Goal: Task Accomplishment & Management: Manage account settings

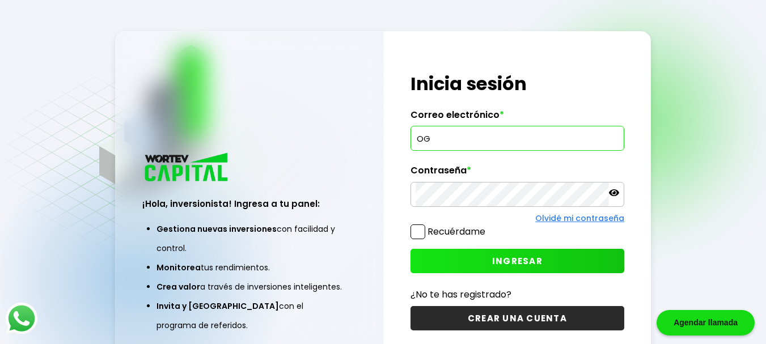
type input "O"
type input "[EMAIL_ADDRESS][DOMAIN_NAME]"
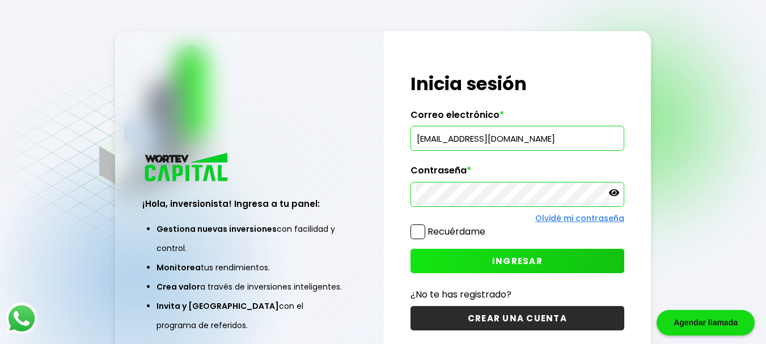
click at [498, 268] on button "INGRESAR" at bounding box center [517, 261] width 214 height 24
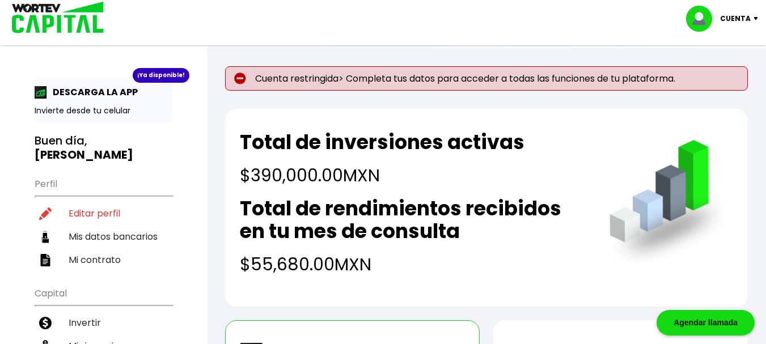
click at [634, 72] on p "Cuenta restringida> Completa tus datos para acceder a todas las funciones de tu…" at bounding box center [486, 78] width 523 height 24
click at [237, 74] on img at bounding box center [240, 79] width 12 height 12
click at [84, 216] on li "Editar perfil" at bounding box center [104, 213] width 138 height 23
select select "Hombre"
select select "Licenciatura"
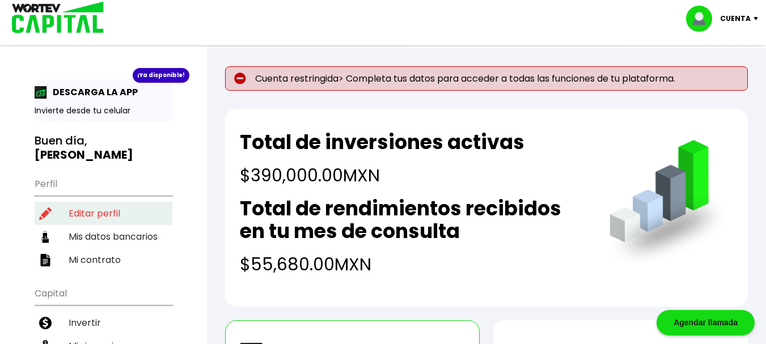
select select "MX"
select select "BBVA Bancomer"
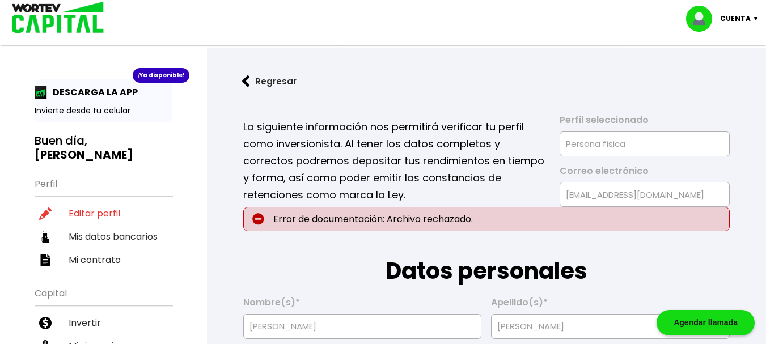
click at [714, 18] on img at bounding box center [703, 19] width 34 height 26
click at [699, 79] on li "Cerrar sesión" at bounding box center [723, 75] width 91 height 23
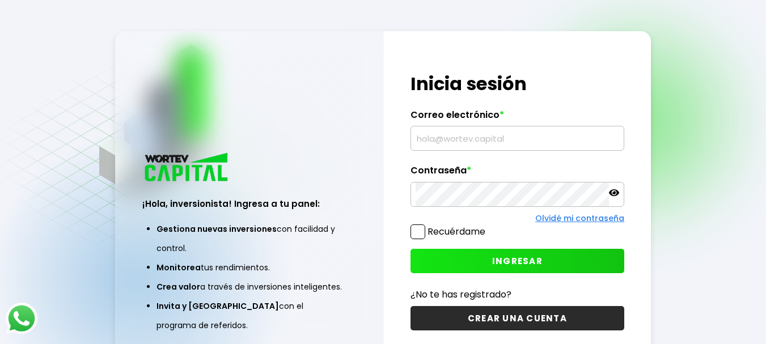
click at [490, 134] on input "text" at bounding box center [516, 138] width 203 height 24
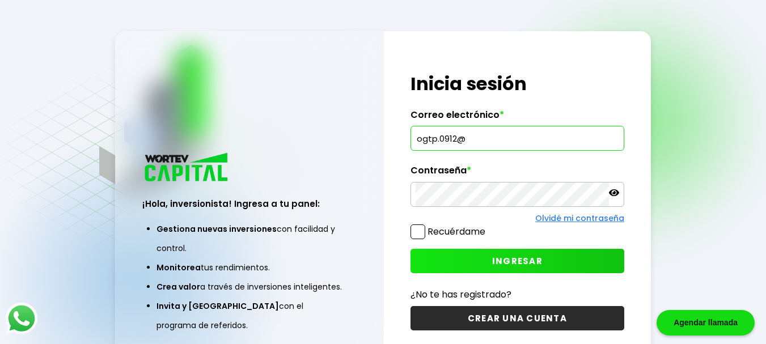
type input "[EMAIL_ADDRESS][DOMAIN_NAME]"
click at [451, 255] on button "INGRESAR" at bounding box center [517, 261] width 214 height 24
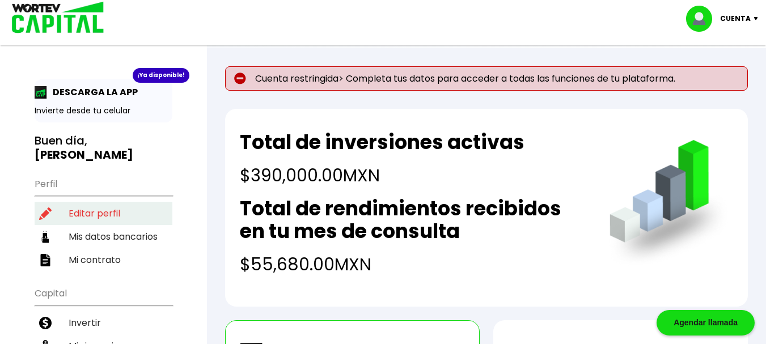
click at [100, 211] on li "Editar perfil" at bounding box center [104, 213] width 138 height 23
select select "Hombre"
select select "Licenciatura"
select select "MX"
select select "BBVA Bancomer"
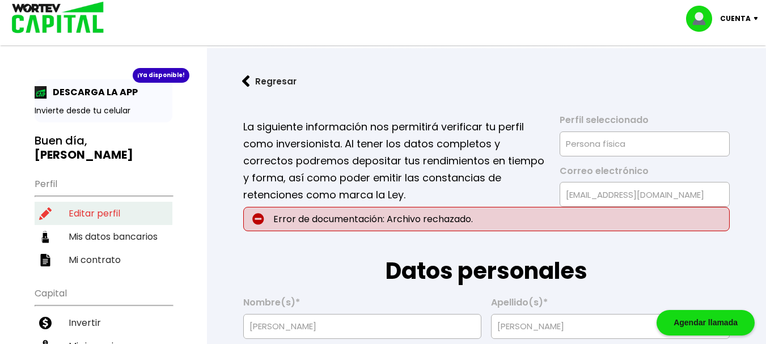
type input "[DATE]"
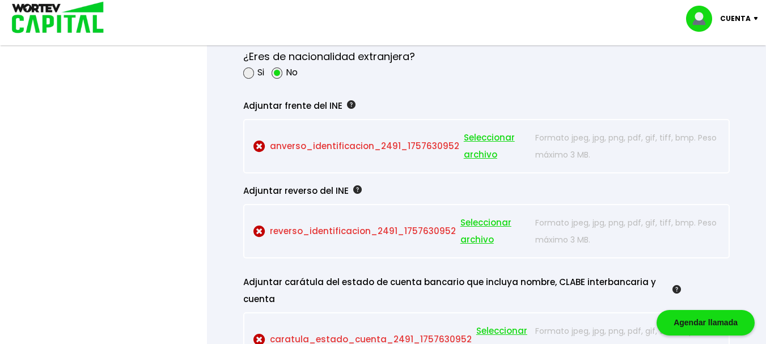
scroll to position [1016, 0]
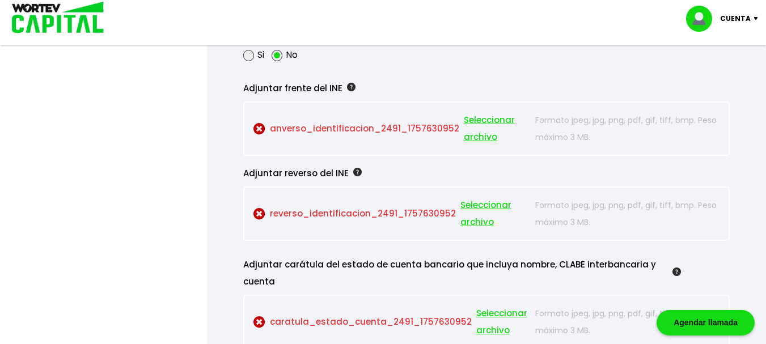
click at [475, 120] on span "Seleccionar archivo" at bounding box center [497, 129] width 66 height 34
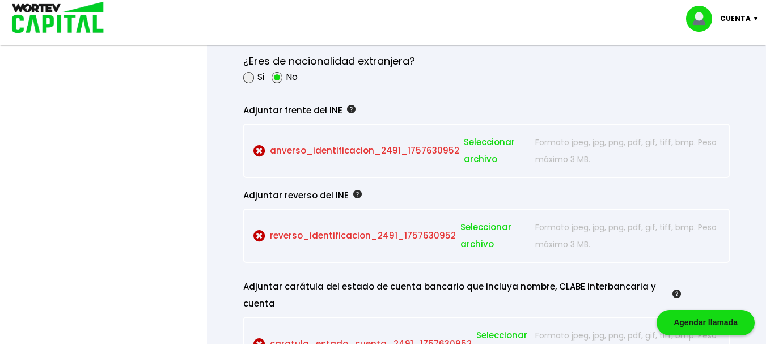
scroll to position [1052, 0]
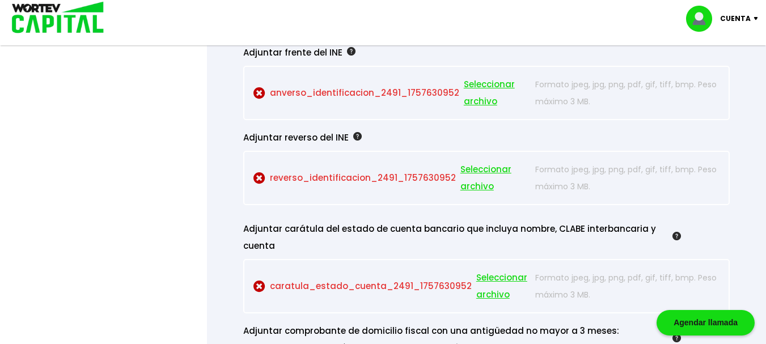
click at [489, 86] on span "Seleccionar archivo" at bounding box center [497, 93] width 66 height 34
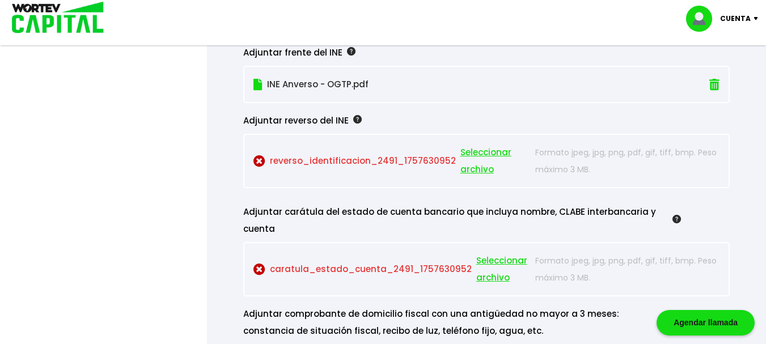
click at [484, 154] on span "Seleccionar archivo" at bounding box center [495, 161] width 70 height 34
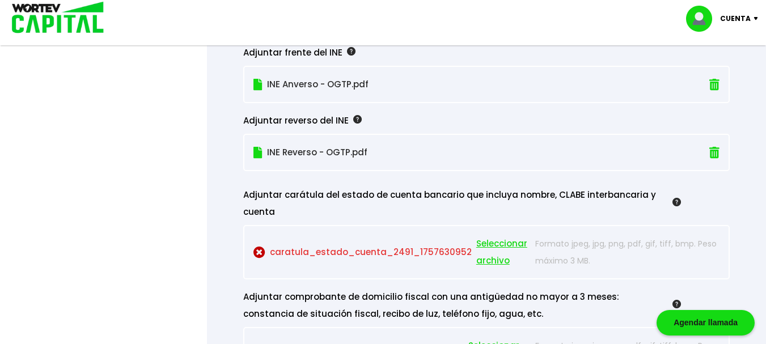
click at [491, 244] on span "Seleccionar archivo" at bounding box center [503, 252] width 54 height 34
click at [532, 210] on div "Adjuntar carátula del estado de cuenta bancario que incluya nombre, CLABE inter…" at bounding box center [462, 203] width 438 height 34
click at [495, 244] on span "Seleccionar archivo" at bounding box center [503, 252] width 54 height 34
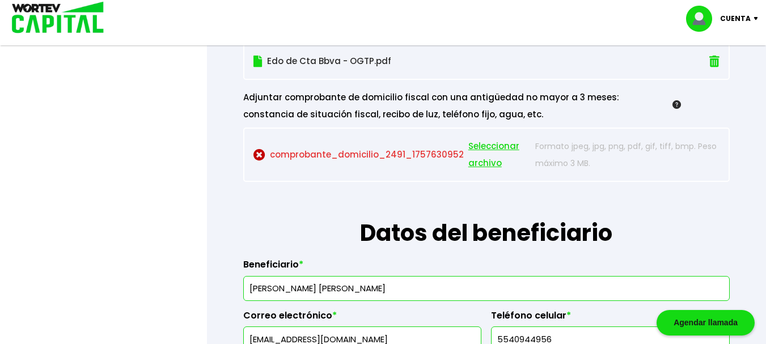
scroll to position [1230, 0]
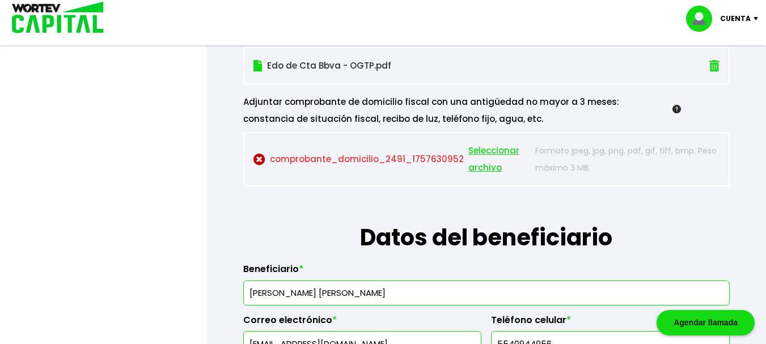
click at [504, 152] on span "Seleccionar archivo" at bounding box center [499, 159] width 62 height 34
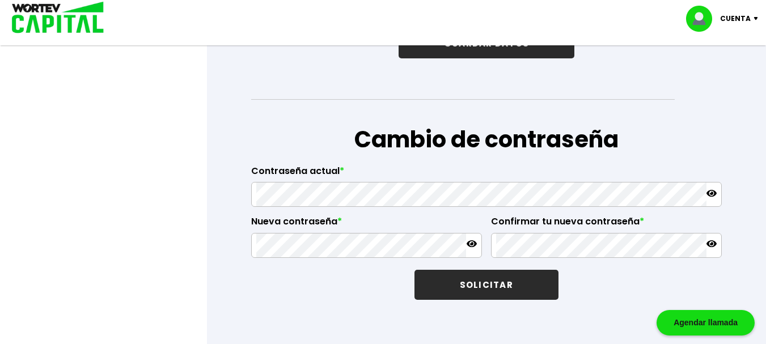
scroll to position [1809, 0]
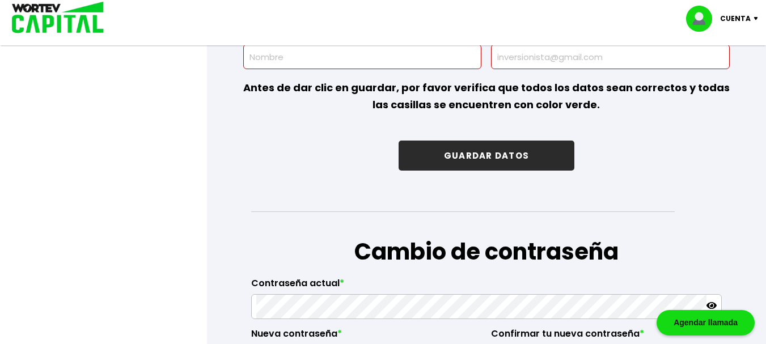
click at [545, 164] on button "GUARDAR DATOS" at bounding box center [486, 156] width 176 height 30
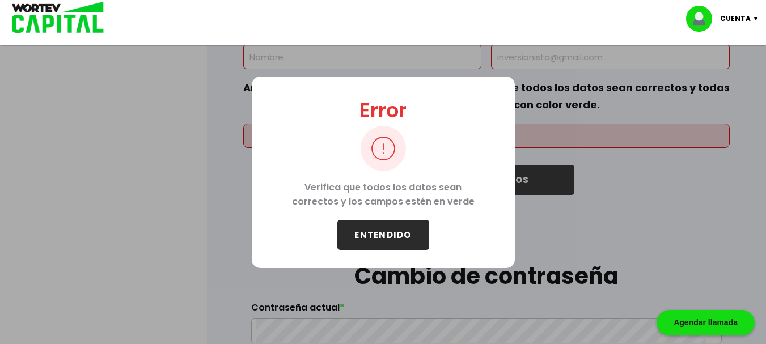
click at [390, 231] on button "ENTENDIDO" at bounding box center [383, 235] width 92 height 30
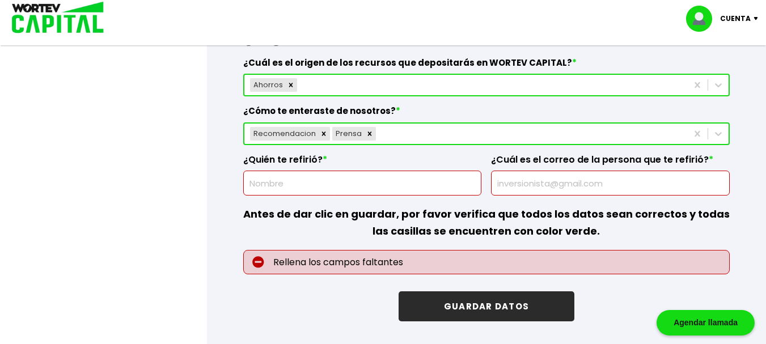
scroll to position [1674, 0]
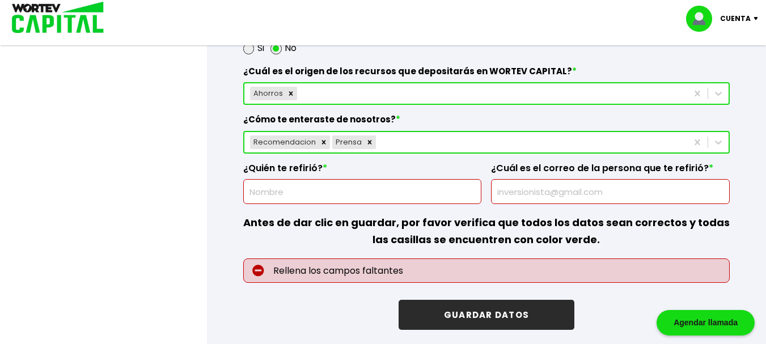
click at [340, 201] on div at bounding box center [362, 191] width 239 height 25
click at [341, 197] on input "text" at bounding box center [362, 192] width 228 height 24
click at [345, 192] on input "text" at bounding box center [362, 192] width 228 height 24
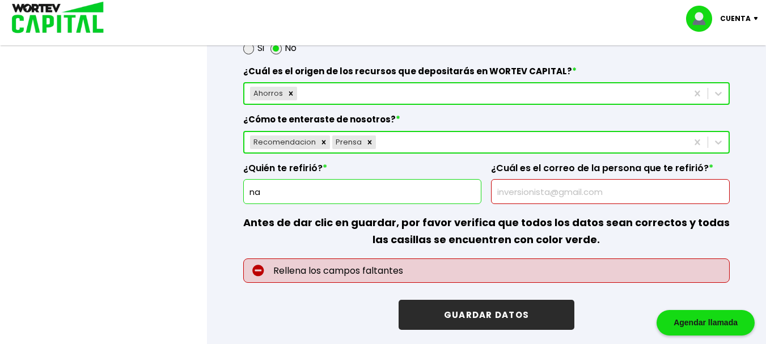
type input "n"
type input "N/A"
click at [533, 197] on input "text" at bounding box center [610, 192] width 228 height 24
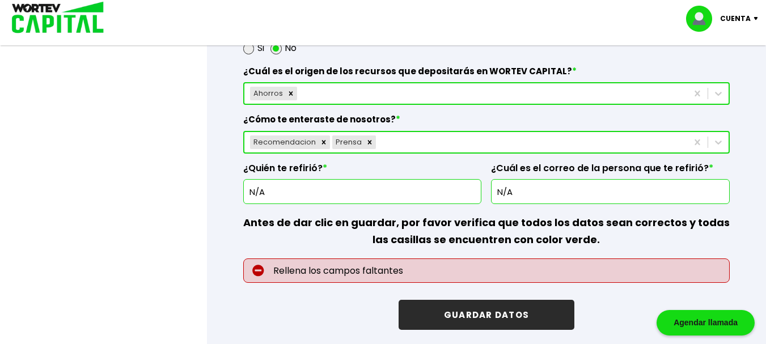
click at [723, 223] on p "Antes de dar clic en guardar, por favor verifica que todos los datos sean corre…" at bounding box center [486, 231] width 486 height 54
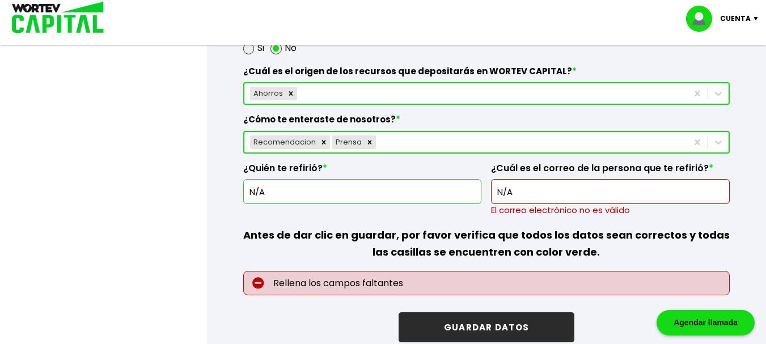
click at [625, 190] on input "N/A" at bounding box center [610, 192] width 228 height 24
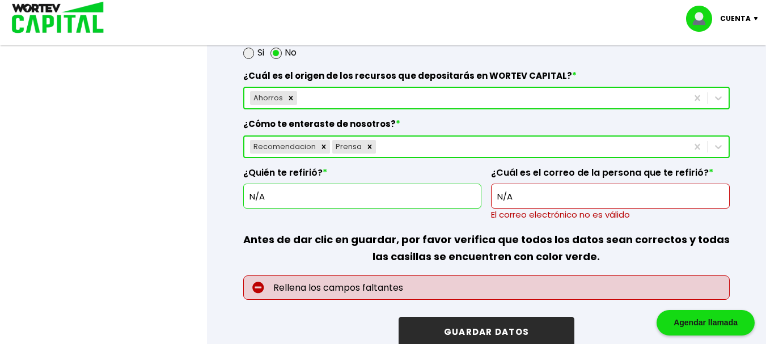
scroll to position [1682, 0]
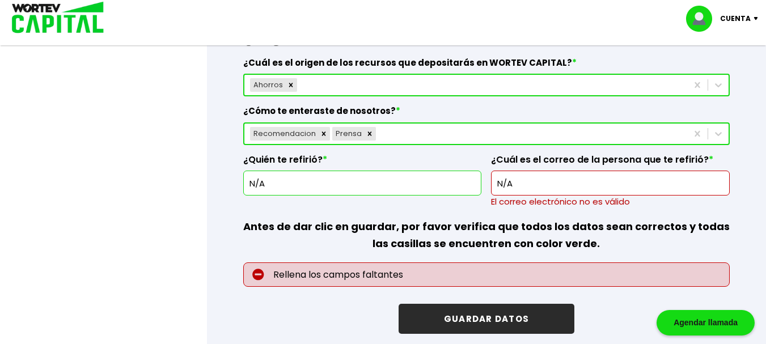
click at [525, 183] on input "N/A" at bounding box center [610, 183] width 228 height 24
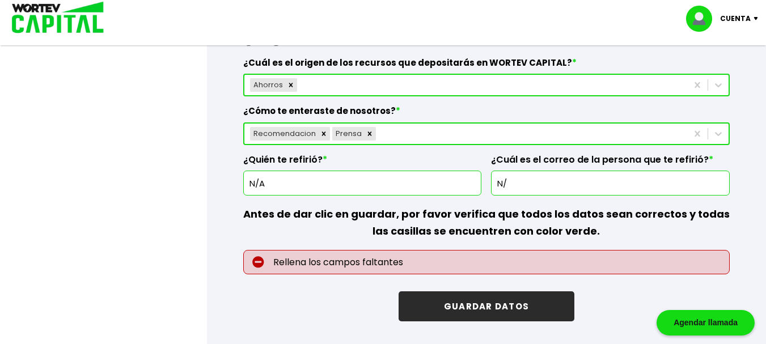
type input "N"
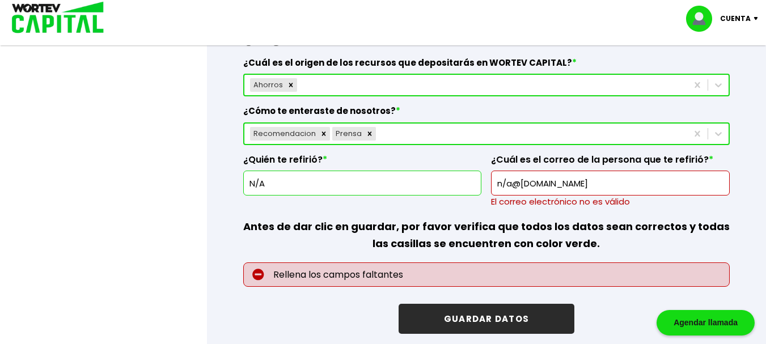
click at [645, 177] on input "n/a@yahoo.com" at bounding box center [610, 183] width 228 height 24
click at [506, 180] on input "n/a@yahoo.com" at bounding box center [610, 183] width 228 height 24
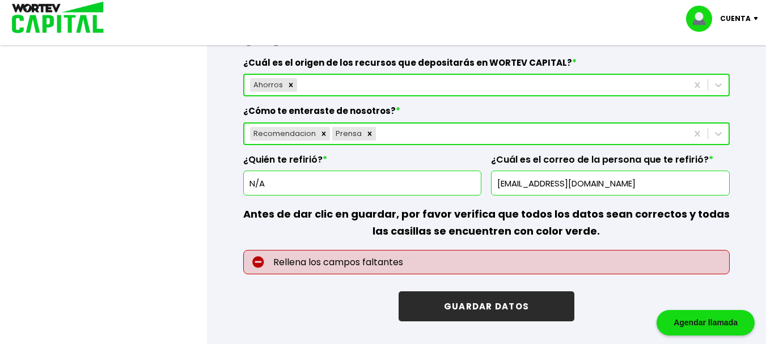
click at [588, 183] on input "noa@yahoo.com" at bounding box center [610, 183] width 228 height 24
click at [628, 188] on input "noa@yahoo.com" at bounding box center [610, 183] width 228 height 24
type input "noaplica@yahoo.com"
click at [523, 307] on button "GUARDAR DATOS" at bounding box center [486, 306] width 176 height 30
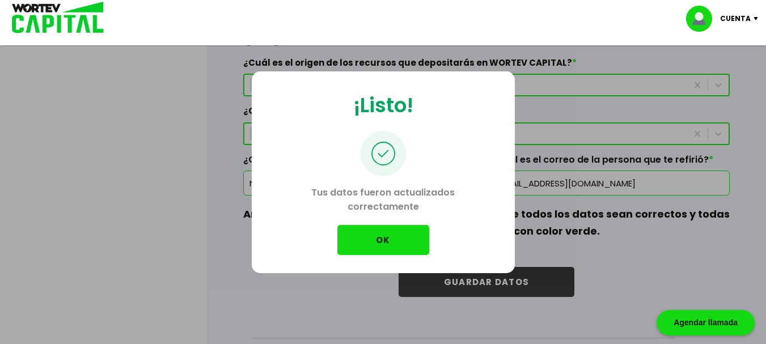
click at [364, 230] on button "OK" at bounding box center [383, 240] width 92 height 30
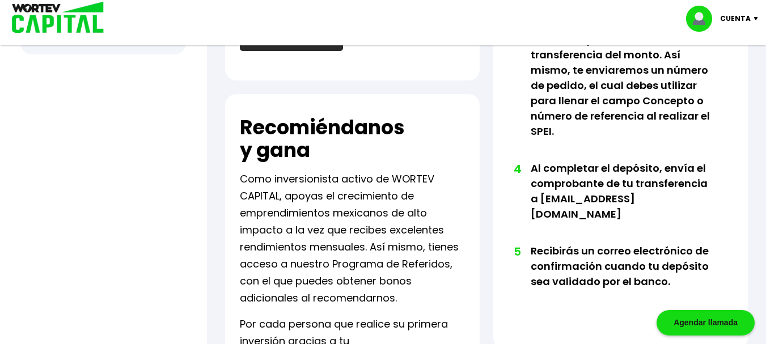
scroll to position [66, 0]
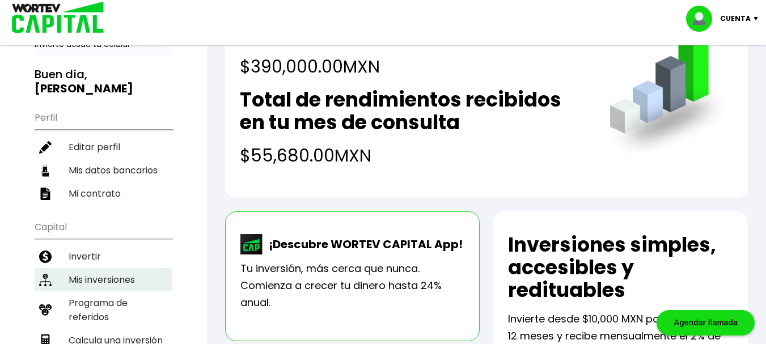
click at [122, 277] on li "Mis inversiones" at bounding box center [104, 279] width 138 height 23
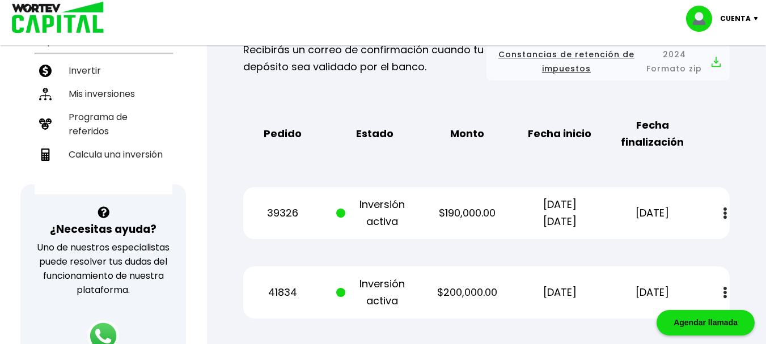
scroll to position [292, 0]
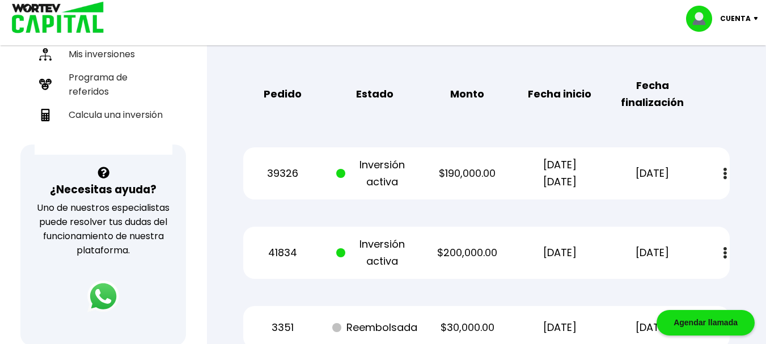
click at [723, 169] on button at bounding box center [725, 174] width 16 height 24
click at [655, 200] on link "Estado de cuenta" at bounding box center [647, 204] width 79 height 14
click at [650, 204] on link "Estado de cuenta" at bounding box center [647, 204] width 79 height 14
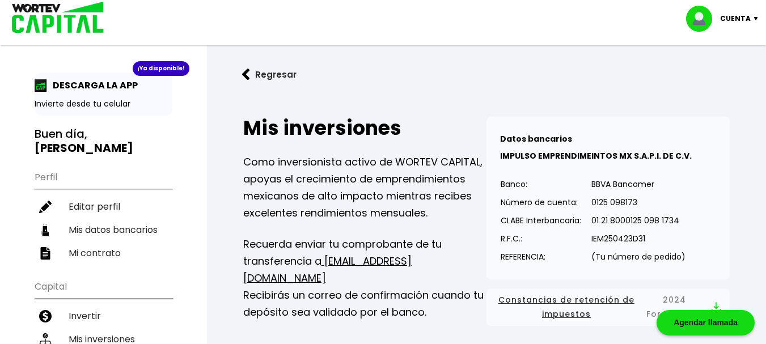
scroll to position [0, 0]
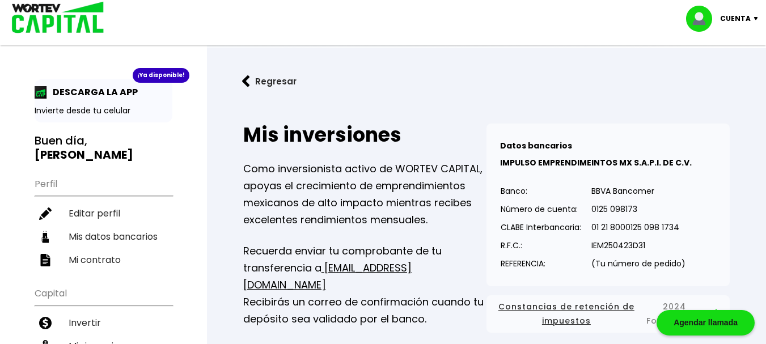
click at [692, 15] on img at bounding box center [703, 19] width 34 height 26
click at [700, 79] on li "Cerrar sesión" at bounding box center [723, 75] width 91 height 23
